Goal: Task Accomplishment & Management: Complete application form

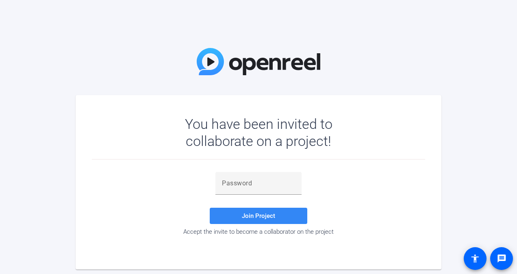
click at [261, 216] on span "Join Project" at bounding box center [258, 215] width 33 height 7
click at [248, 178] on input "text" at bounding box center [258, 183] width 73 height 10
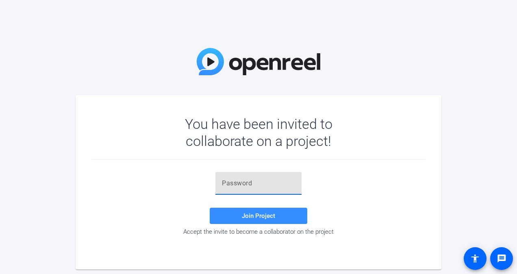
paste input "iI&vlH"
type input "iI&vlH"
click at [263, 220] on span at bounding box center [259, 216] width 98 height 20
